Goal: Transaction & Acquisition: Purchase product/service

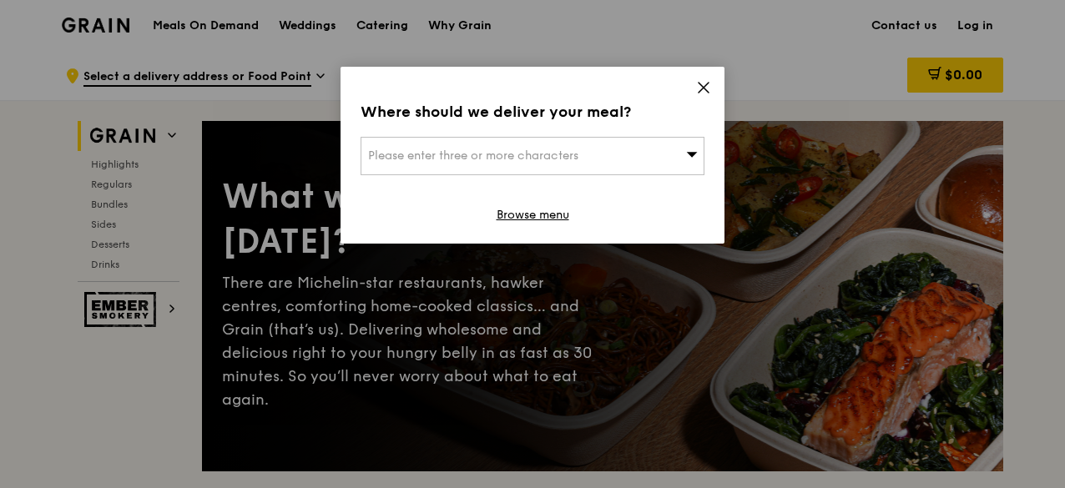
click at [701, 86] on icon at bounding box center [703, 88] width 10 height 10
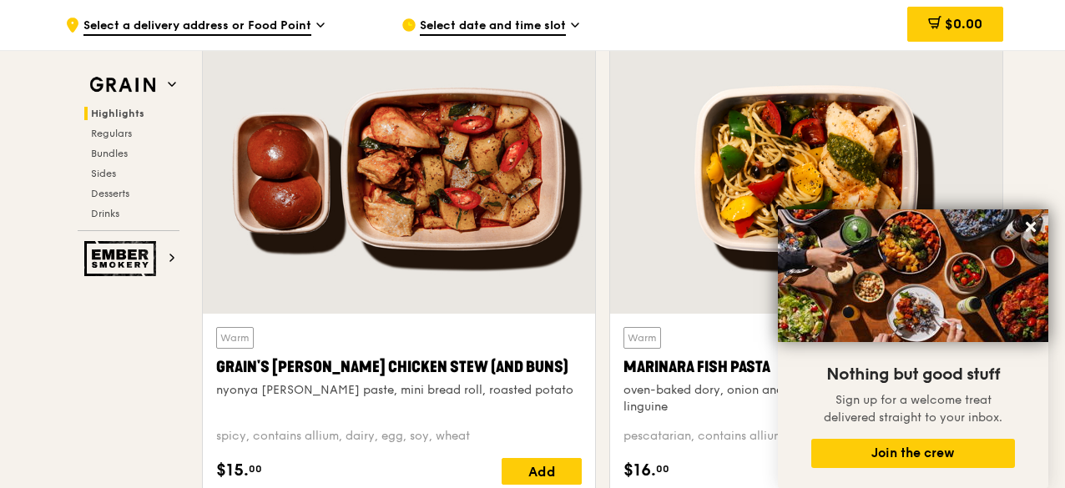
scroll to position [334, 0]
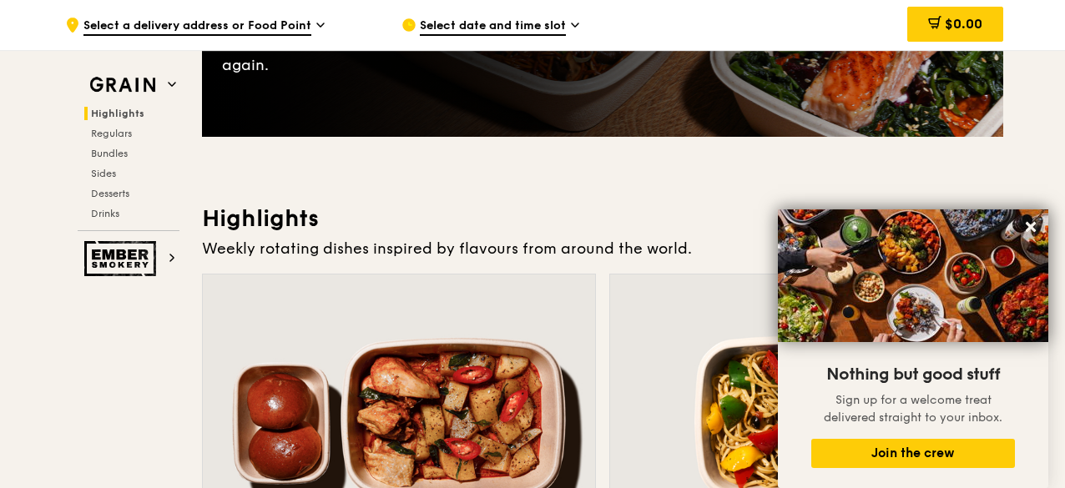
click at [542, 205] on h3 "Highlights" at bounding box center [602, 219] width 801 height 30
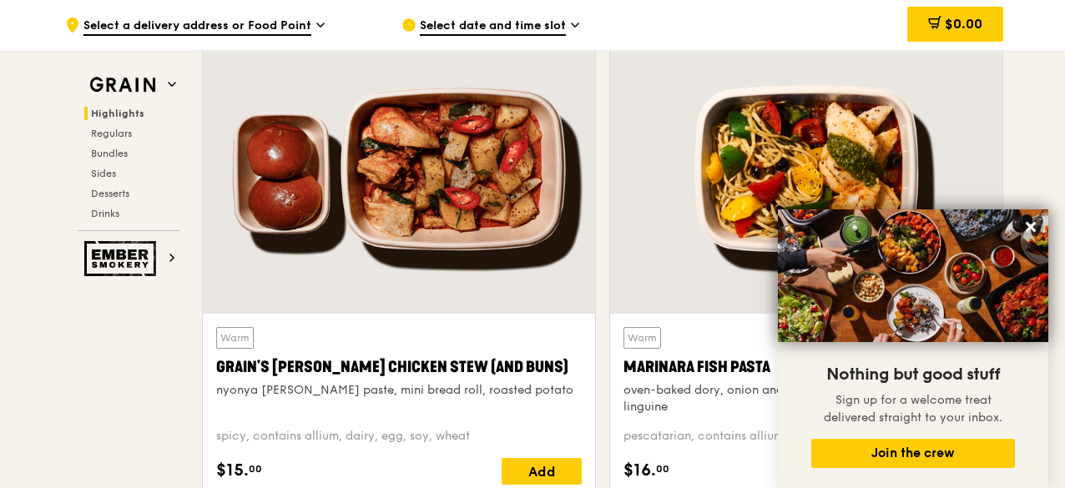
click at [562, 29] on span "Select date and time slot" at bounding box center [493, 27] width 146 height 18
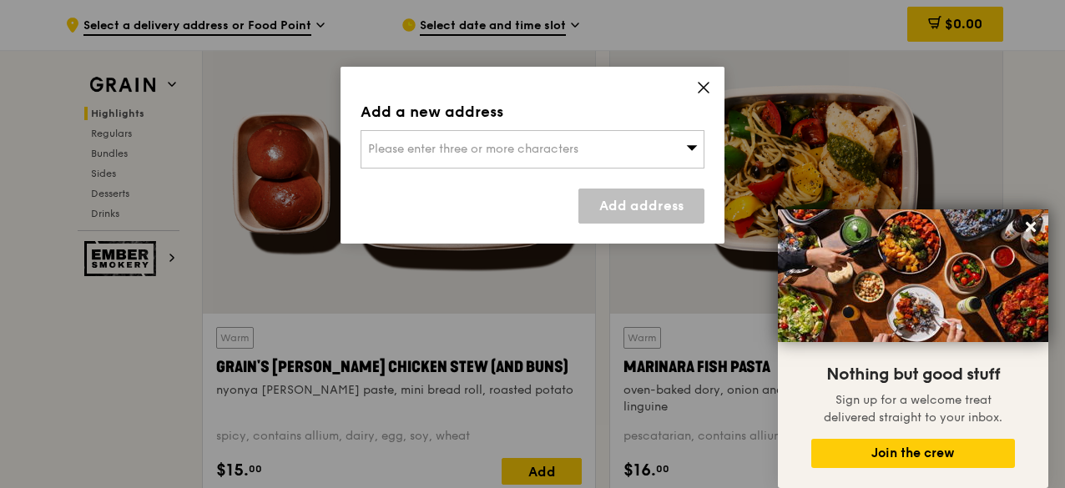
click at [680, 148] on div "Please enter three or more characters" at bounding box center [533, 149] width 344 height 38
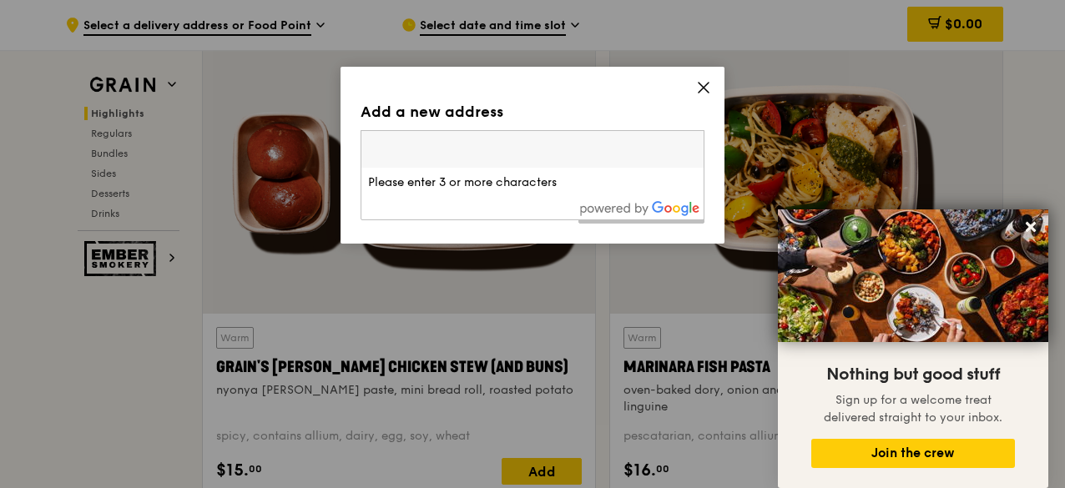
click at [698, 86] on icon at bounding box center [703, 87] width 15 height 15
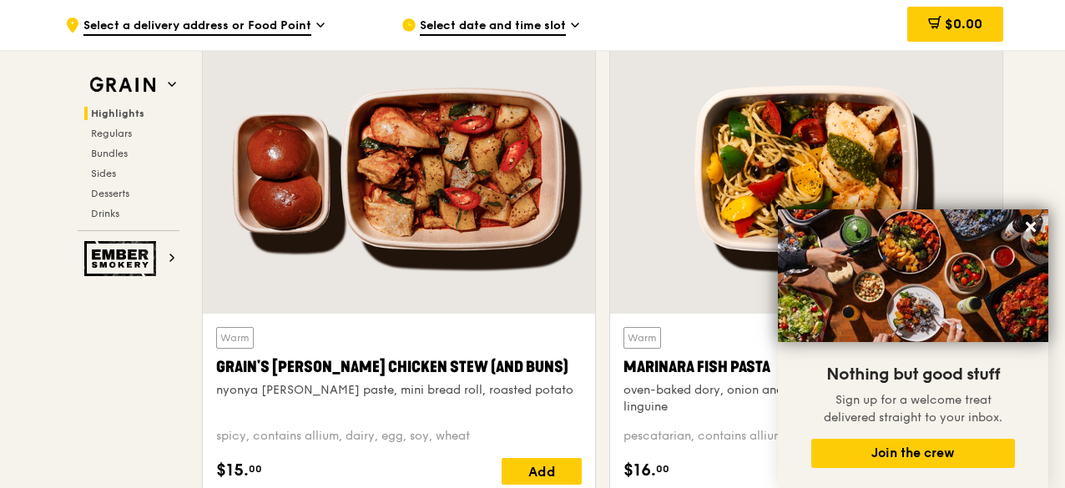
click at [319, 23] on icon at bounding box center [320, 25] width 8 height 15
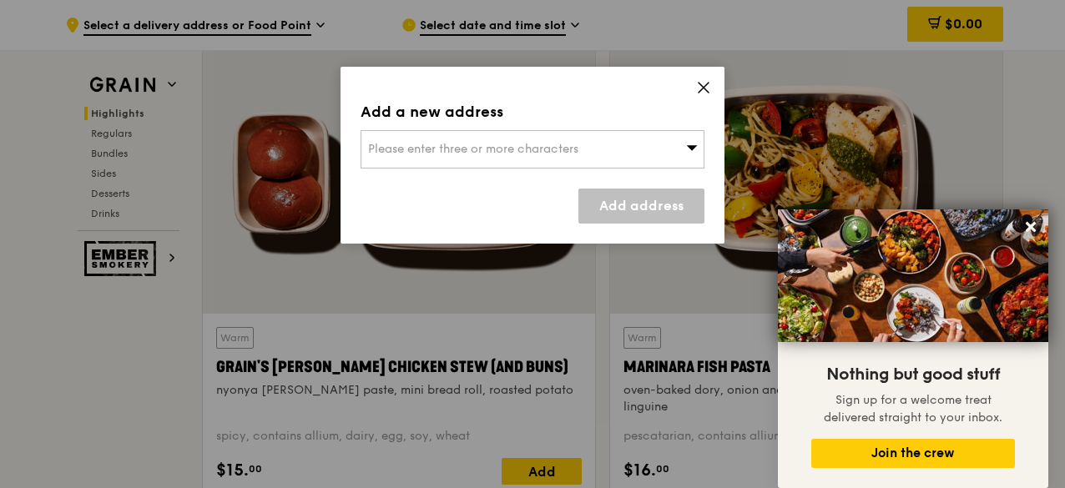
click at [708, 85] on icon at bounding box center [703, 87] width 15 height 15
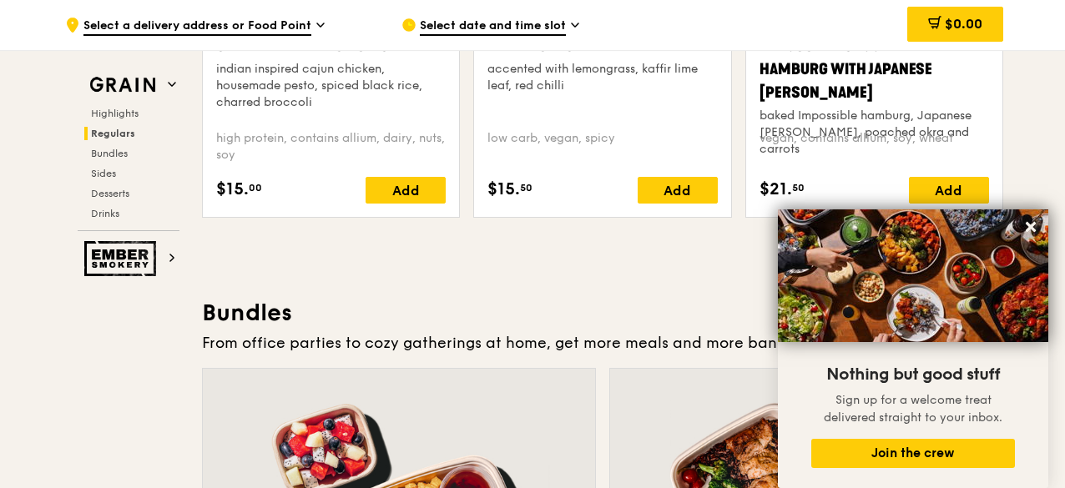
scroll to position [2086, 0]
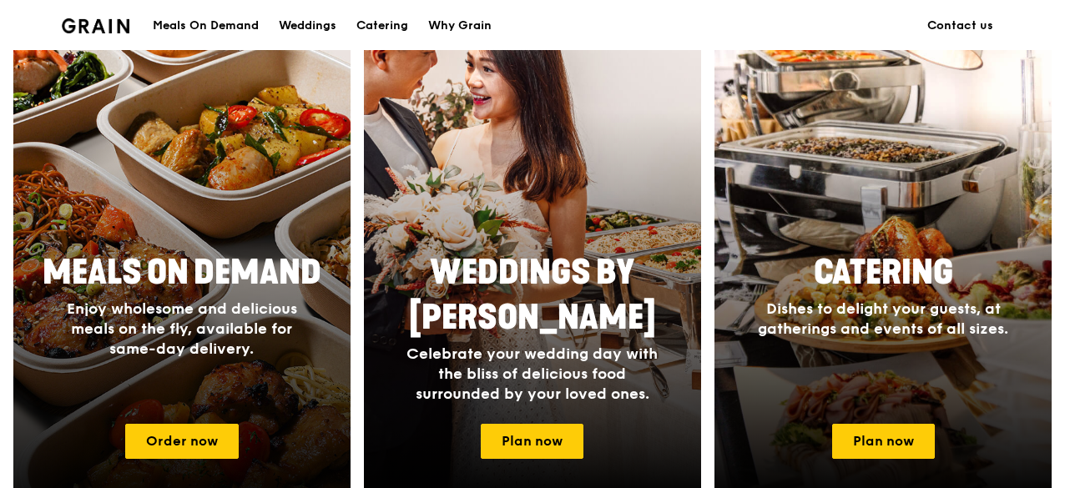
scroll to position [834, 0]
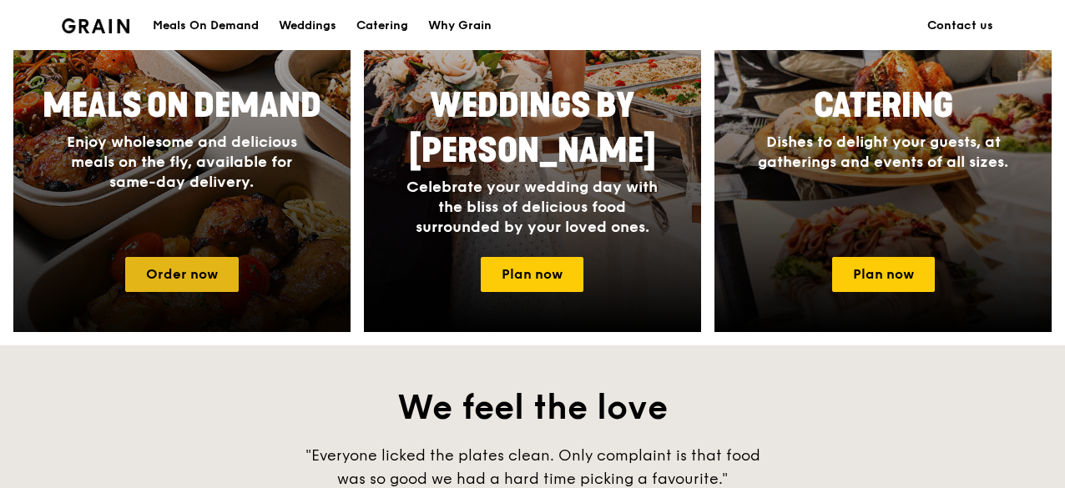
click at [192, 273] on link "Order now" at bounding box center [181, 274] width 113 height 35
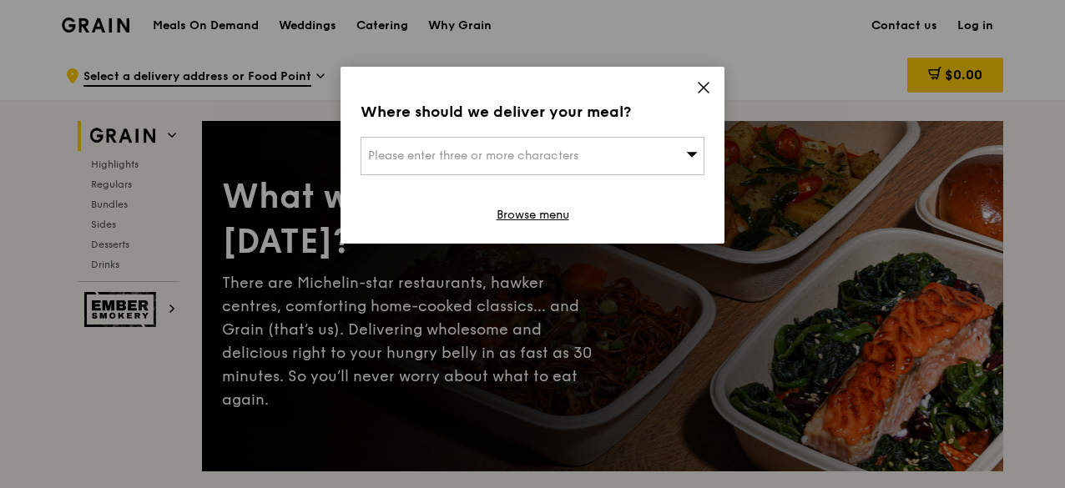
click at [711, 71] on div "Where should we deliver your meal? Please enter three or more characters Browse…" at bounding box center [532, 155] width 384 height 177
click at [707, 91] on icon at bounding box center [703, 88] width 10 height 10
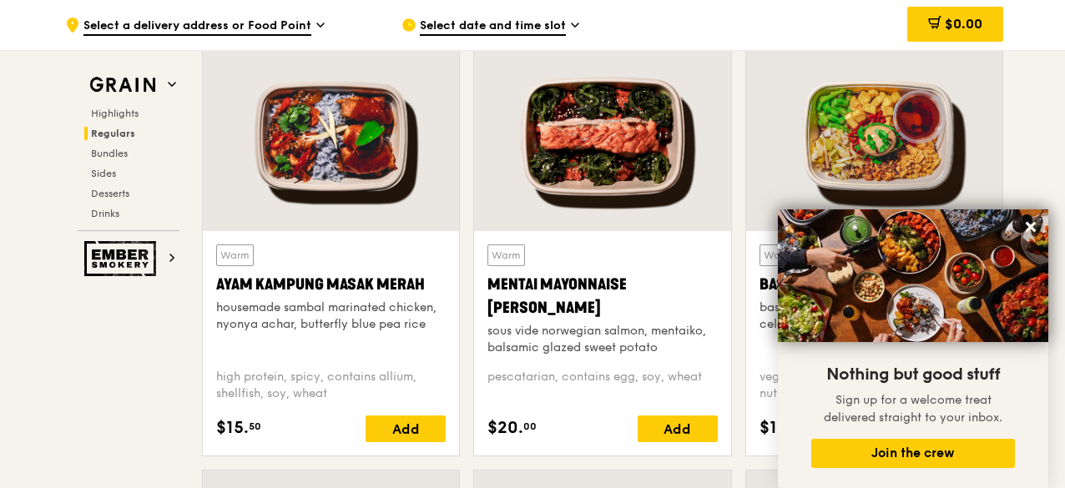
scroll to position [1669, 0]
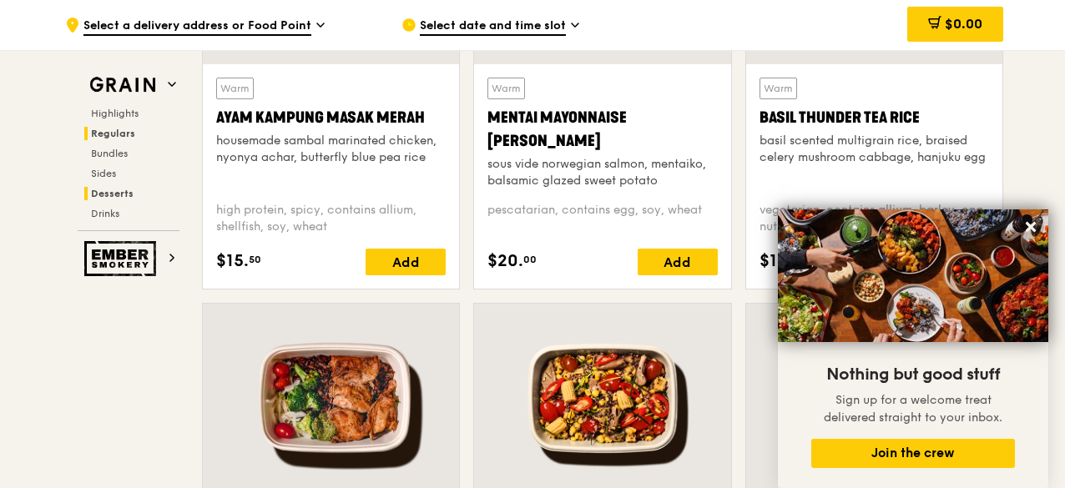
click at [107, 194] on span "Desserts" at bounding box center [112, 194] width 43 height 12
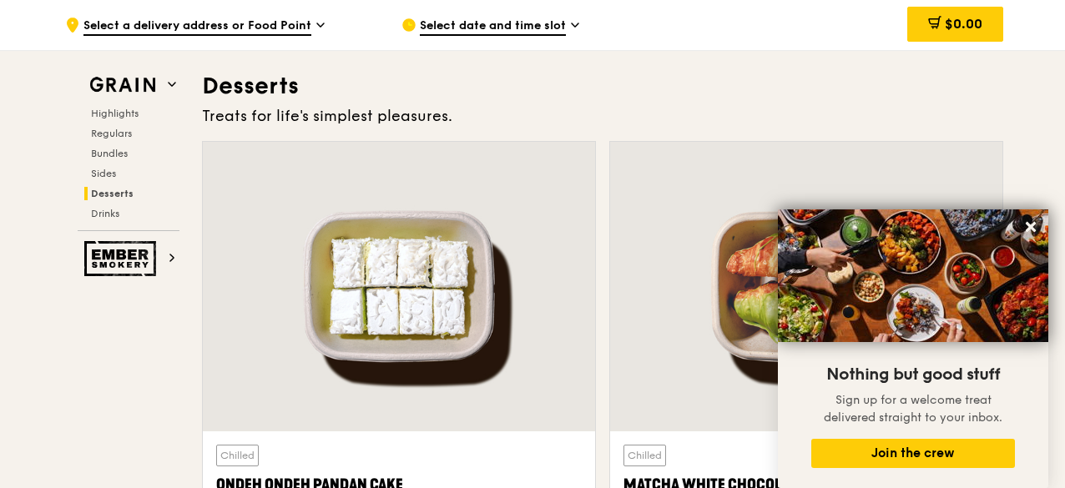
scroll to position [4999, 0]
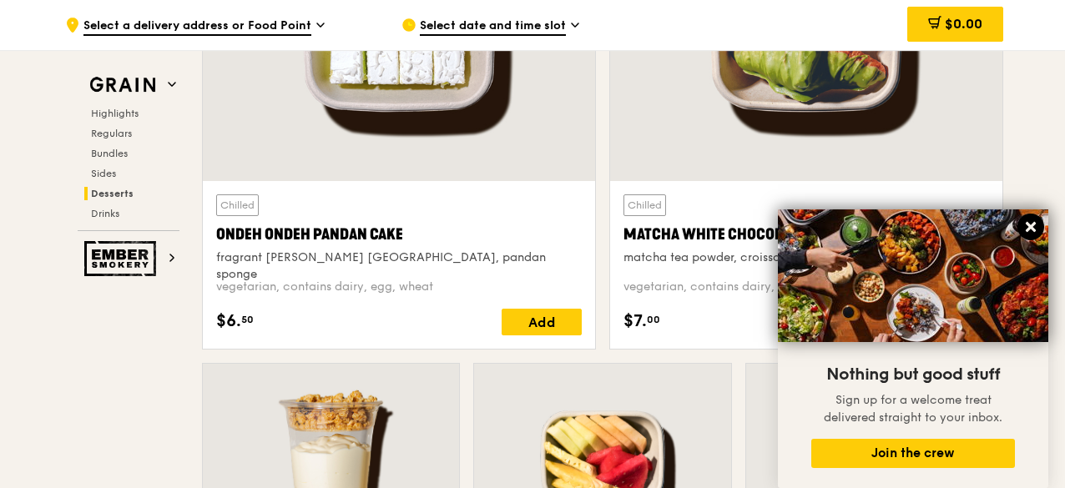
click at [1024, 226] on icon at bounding box center [1030, 226] width 15 height 15
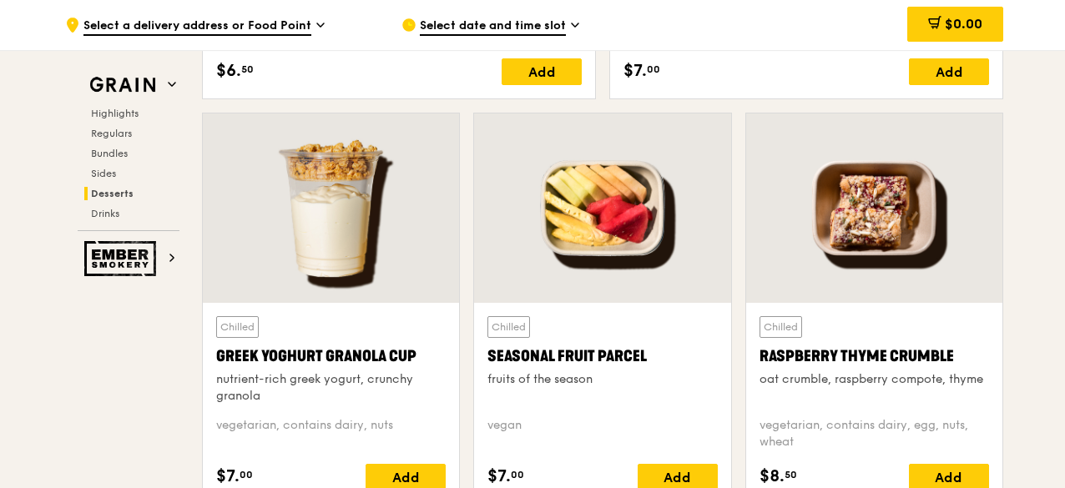
scroll to position [5417, 0]
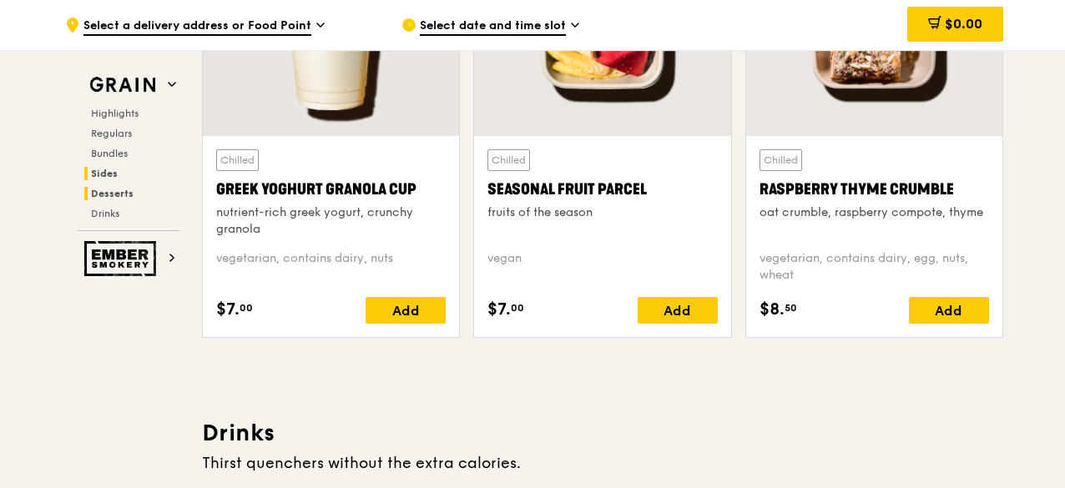
click at [107, 169] on span "Sides" at bounding box center [104, 174] width 27 height 12
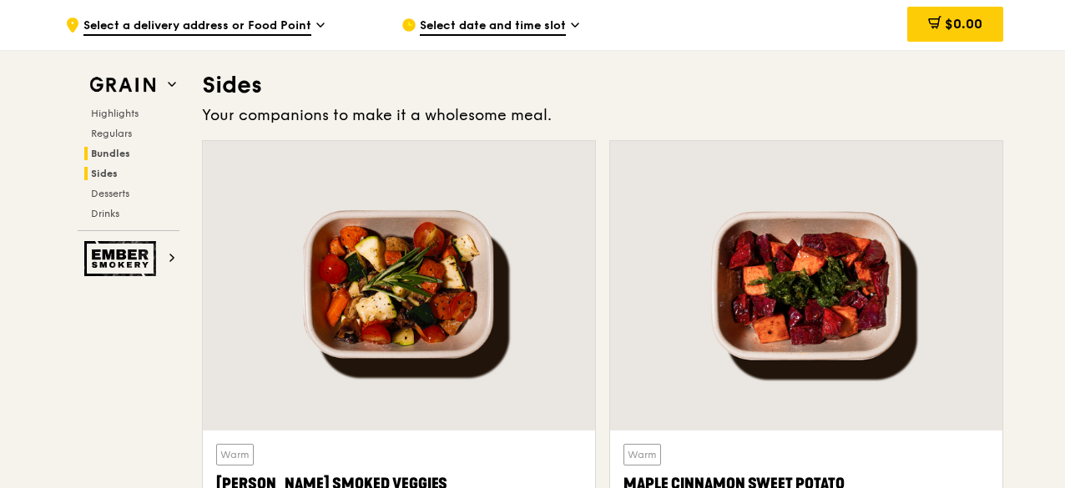
click at [112, 155] on span "Bundles" at bounding box center [110, 154] width 39 height 12
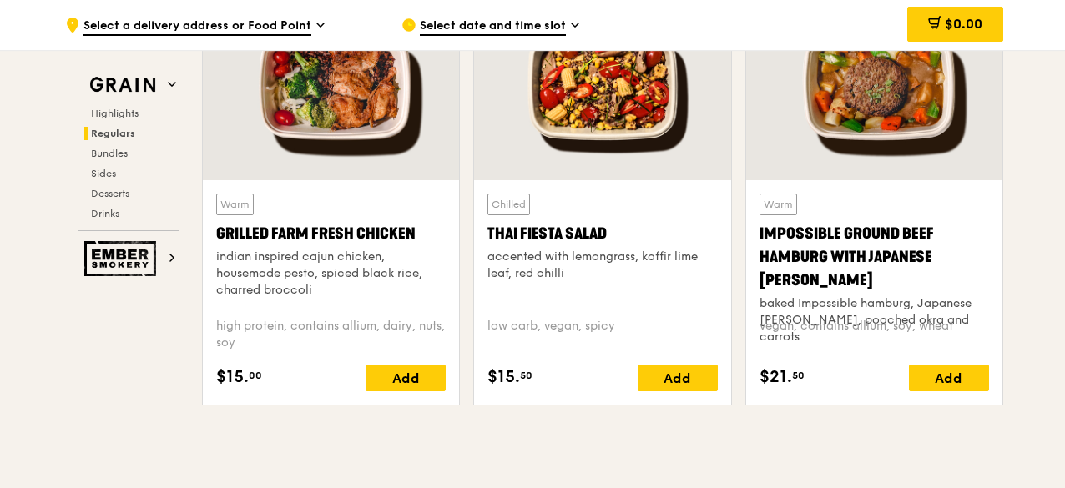
scroll to position [1648, 0]
